Goal: Information Seeking & Learning: Learn about a topic

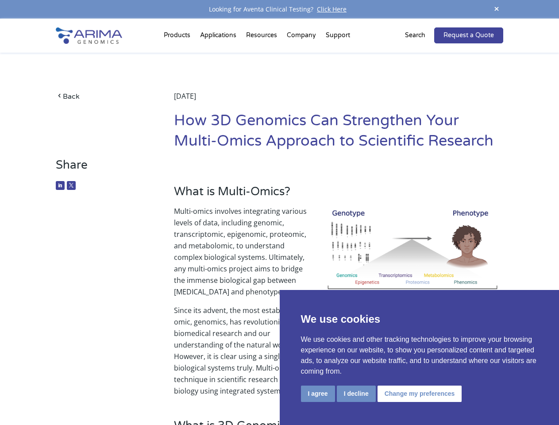
click at [279, 213] on p "Multi-omics involves integrating various levels of data, including genomic, tra…" at bounding box center [338, 254] width 329 height 99
click at [318, 394] on button "I agree" at bounding box center [318, 394] width 34 height 16
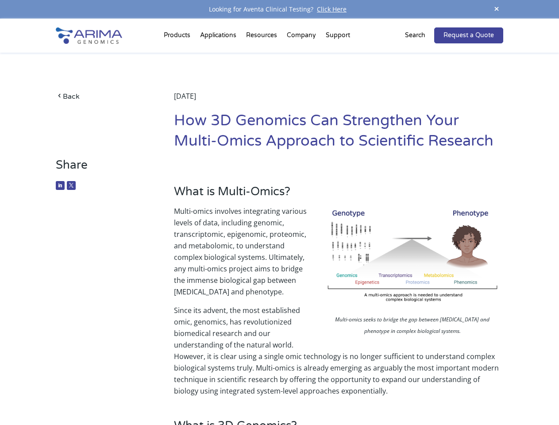
click at [356, 394] on p "Since its advent, the most established omic, genomics, has revolutionized biome…" at bounding box center [338, 351] width 329 height 92
click at [418, 394] on p "Since its advent, the most established omic, genomics, has revolutionized biome…" at bounding box center [338, 351] width 329 height 92
click at [497, 9] on span at bounding box center [496, 10] width 13 height 12
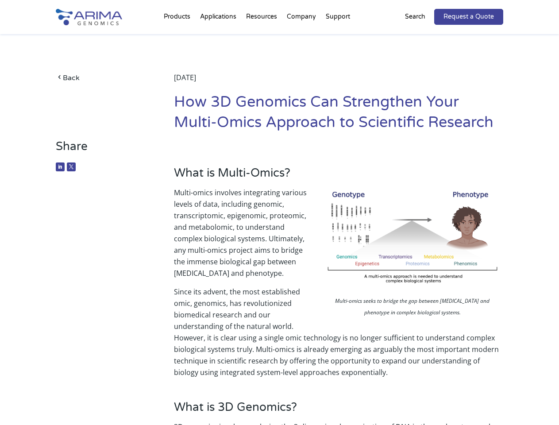
click at [279, 222] on p "Multi-omics involves integrating various levels of data, including genomic, tra…" at bounding box center [338, 236] width 329 height 99
click at [178, 37] on div "Back [DATE] How 3D Genomics Can Strengthen Your Multi-Omics Approach to Scienti…" at bounding box center [279, 86] width 447 height 105
click at [263, 37] on div "Back [DATE] How 3D Genomics Can Strengthen Your Multi-Omics Approach to Scienti…" at bounding box center [279, 86] width 447 height 105
click at [302, 37] on div "Back [DATE] How 3D Genomics Can Strengthen Your Multi-Omics Approach to Scienti…" at bounding box center [279, 86] width 447 height 105
click at [338, 37] on div "Back [DATE] How 3D Genomics Can Strengthen Your Multi-Omics Approach to Scienti…" at bounding box center [279, 86] width 447 height 105
